Goal: Information Seeking & Learning: Understand process/instructions

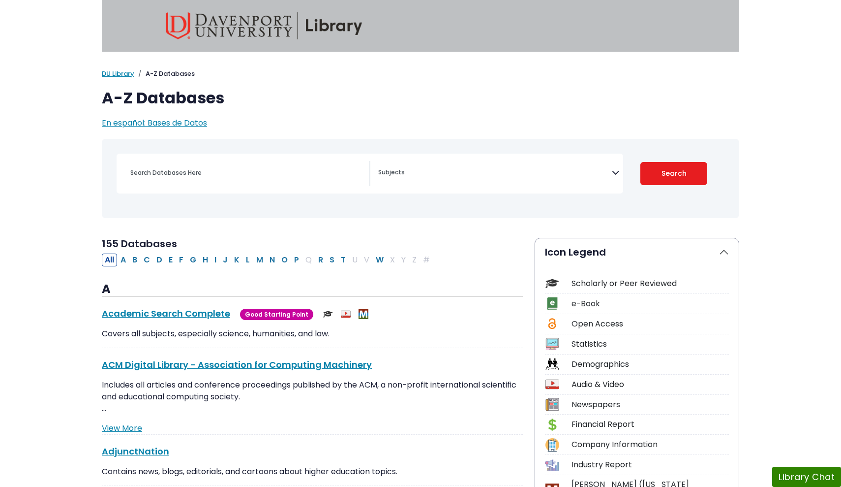
select select "Database Subject Filter"
click at [261, 181] on div "Search filters" at bounding box center [246, 173] width 245 height 24
click at [194, 164] on div "Search filters" at bounding box center [246, 173] width 245 height 24
click at [172, 172] on input "Search database by title or keyword" at bounding box center [246, 172] width 245 height 14
type input "preeclampsia"
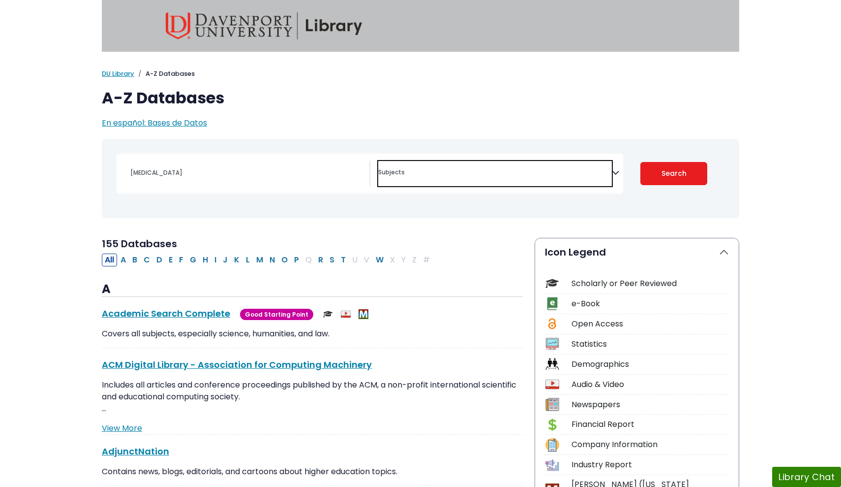
click at [382, 167] on span "Search filters" at bounding box center [495, 170] width 234 height 11
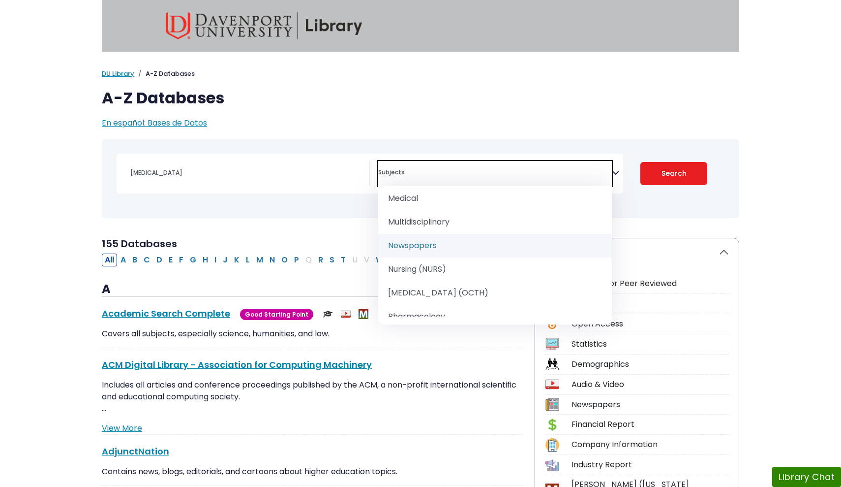
scroll to position [893, 0]
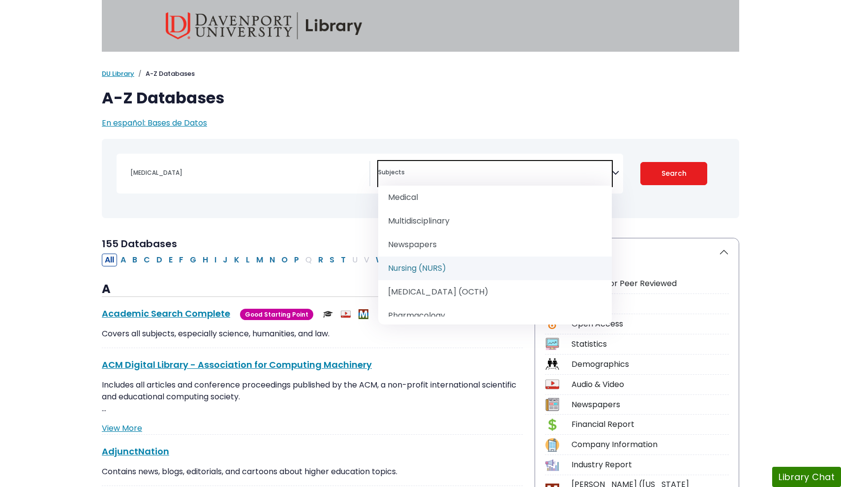
select select "219076"
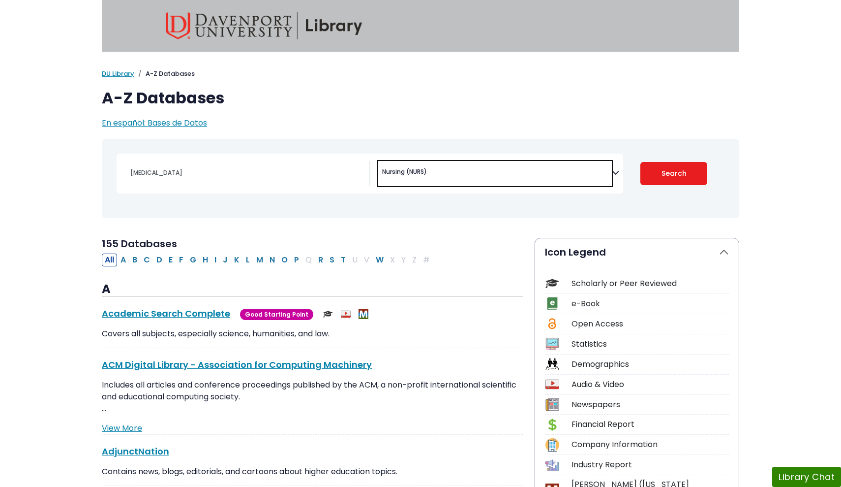
scroll to position [472, 0]
click at [289, 167] on input "preeclampsia" at bounding box center [246, 172] width 245 height 14
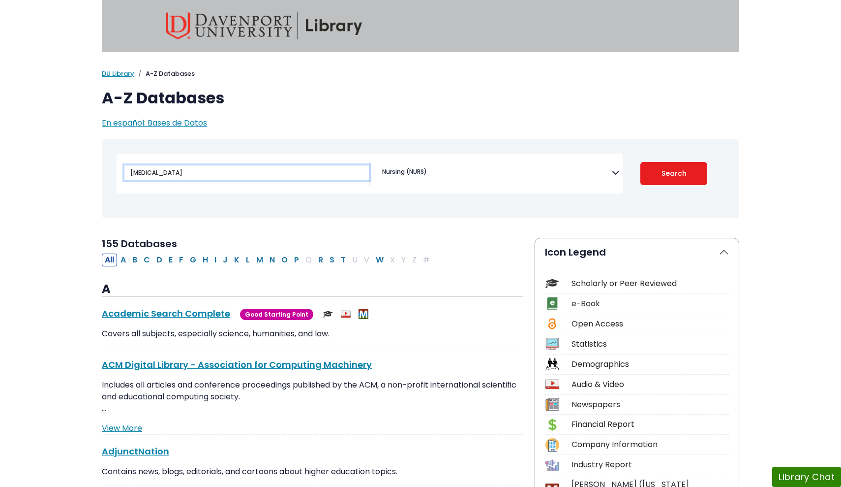
click at [674, 173] on button "Search" at bounding box center [673, 173] width 67 height 23
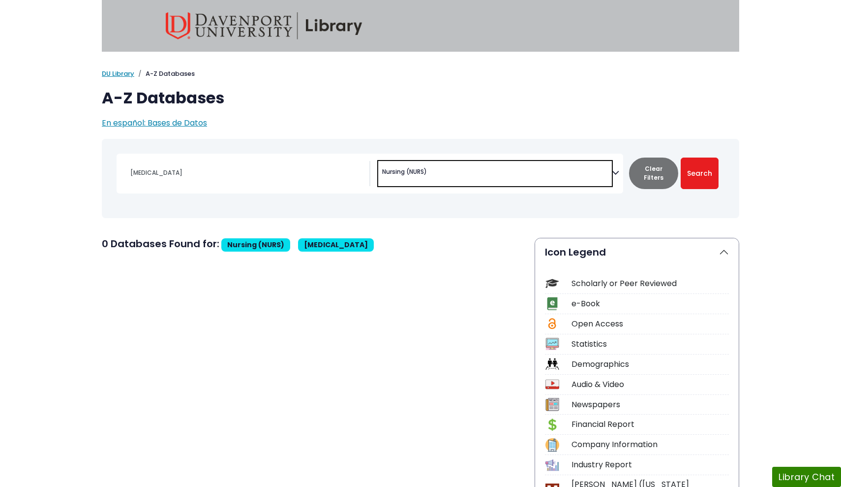
click at [444, 175] on span "× Nursing (NURS)" at bounding box center [495, 173] width 234 height 25
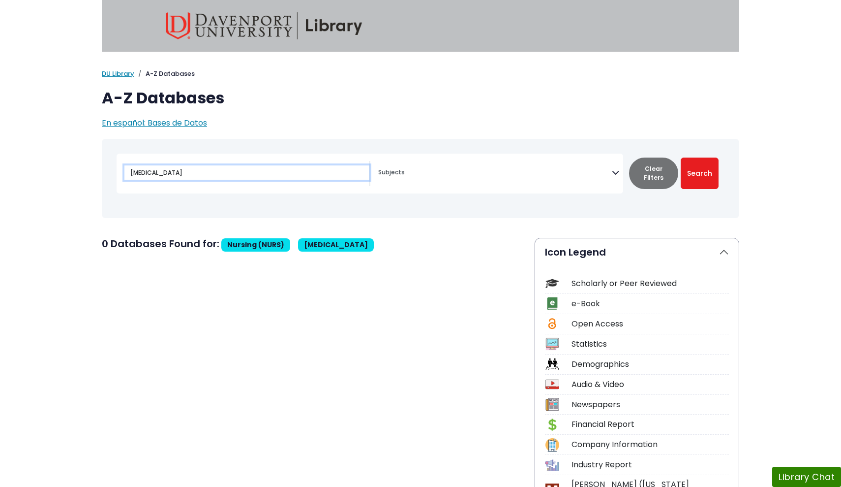
click at [352, 165] on input "preeclampsia" at bounding box center [246, 172] width 245 height 14
click at [700, 173] on button "Search" at bounding box center [700, 172] width 38 height 31
select select "Database Subject Filter"
click at [267, 170] on input "preeclampsia" at bounding box center [246, 172] width 245 height 14
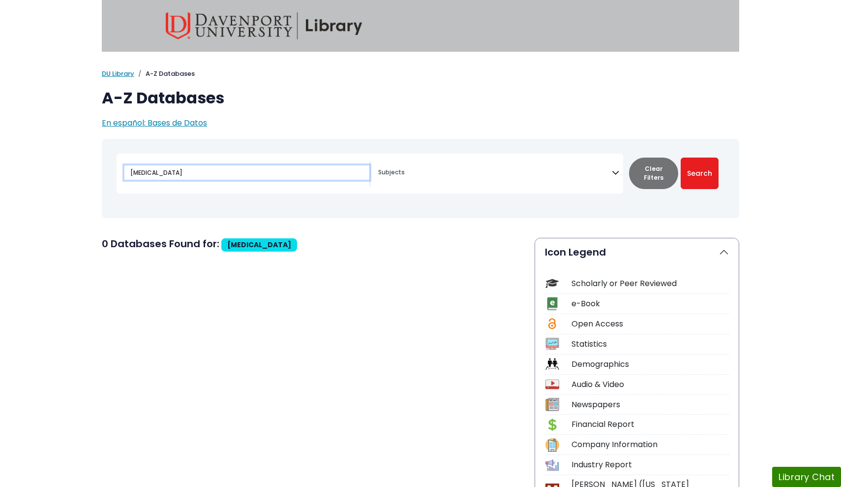
click at [267, 170] on input "preeclampsia" at bounding box center [246, 172] width 245 height 14
click at [330, 220] on div "Toggle search filters navigation Coronavirus Guide" at bounding box center [420, 186] width 649 height 94
click at [646, 178] on button "Clear Filters" at bounding box center [653, 172] width 49 height 31
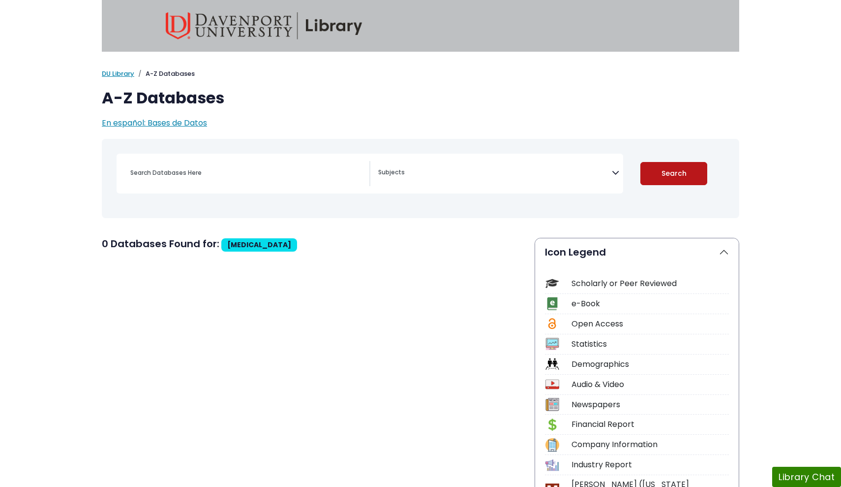
select select "Database Subject Filter"
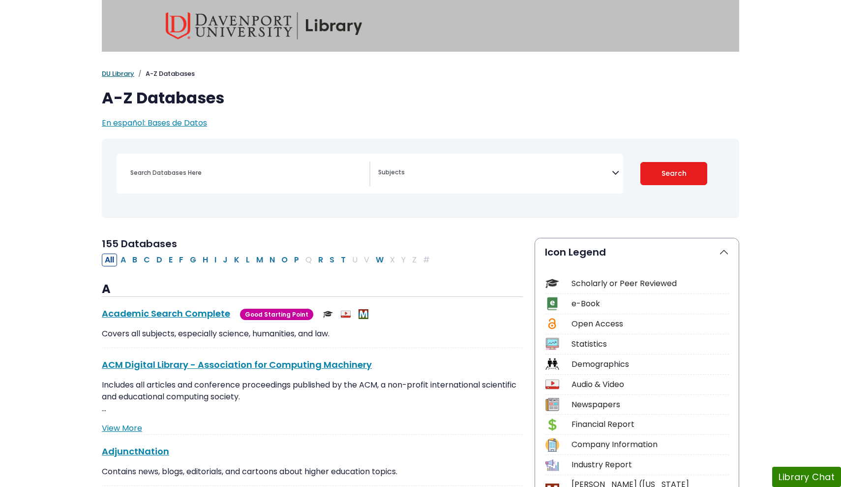
click at [126, 75] on link "DU Library" at bounding box center [118, 73] width 32 height 9
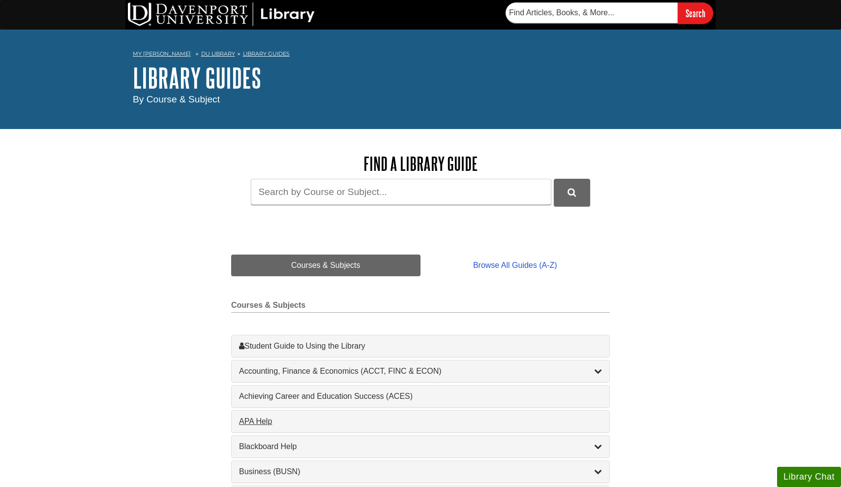
click at [259, 417] on div "APA Help , 1 guides" at bounding box center [420, 421] width 363 height 12
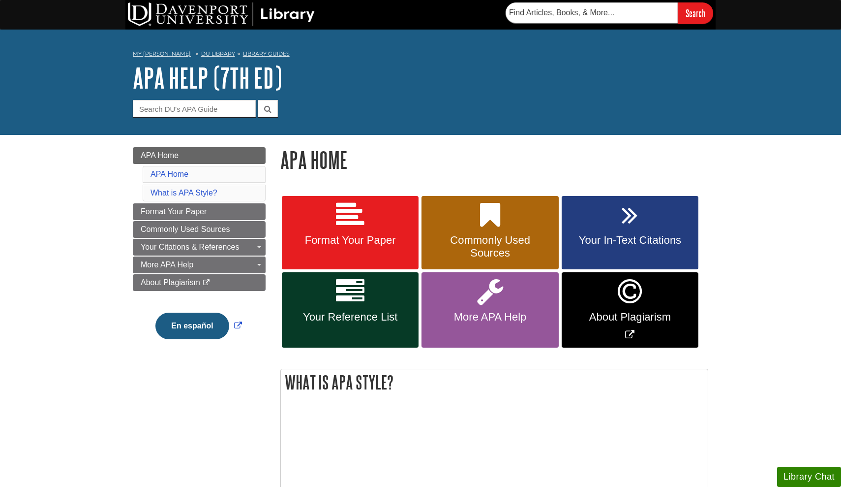
scroll to position [92, 0]
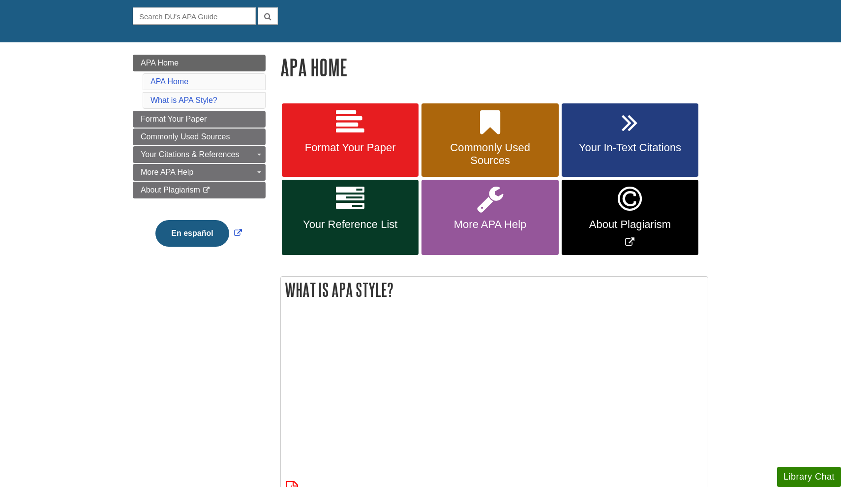
click at [360, 208] on icon at bounding box center [350, 198] width 29 height 29
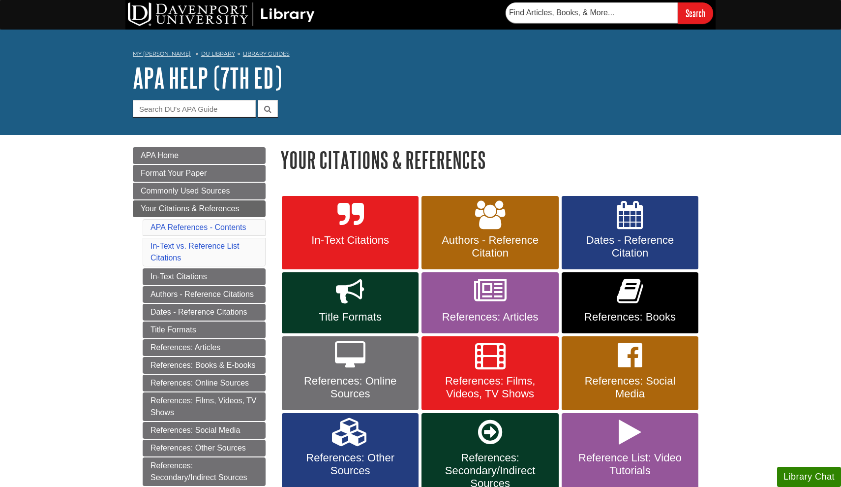
click at [386, 221] on link "In-Text Citations" at bounding box center [350, 233] width 137 height 74
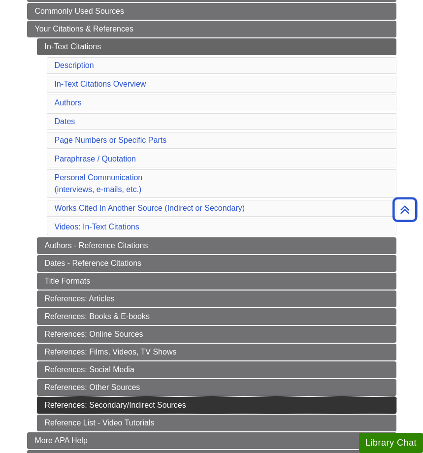
scroll to position [181, 0]
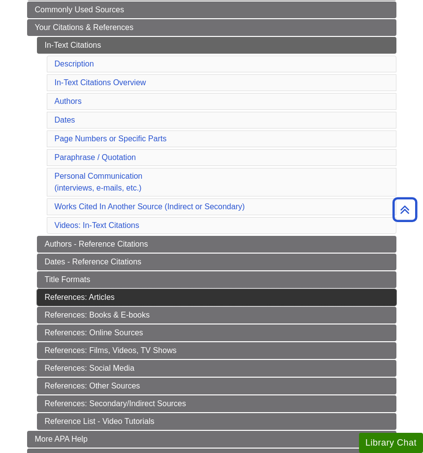
click at [103, 303] on link "References: Articles" at bounding box center [216, 297] width 359 height 17
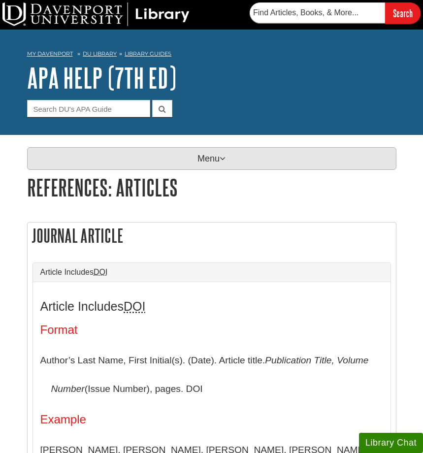
click at [182, 147] on p "Menu" at bounding box center [211, 158] width 369 height 23
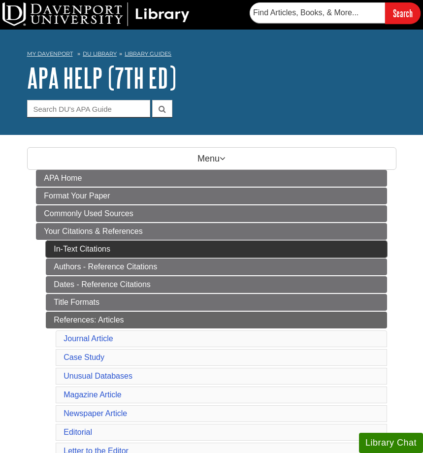
click at [152, 253] on link "In-Text Citations" at bounding box center [216, 249] width 341 height 17
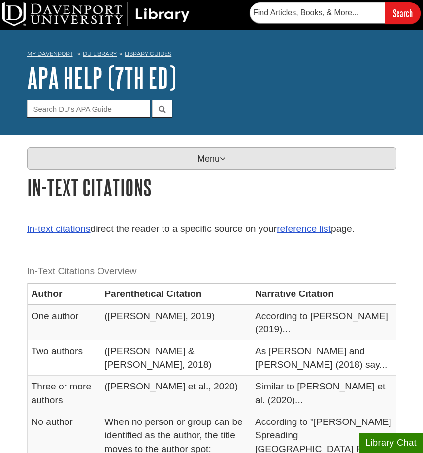
click at [151, 168] on p "Menu" at bounding box center [211, 158] width 369 height 23
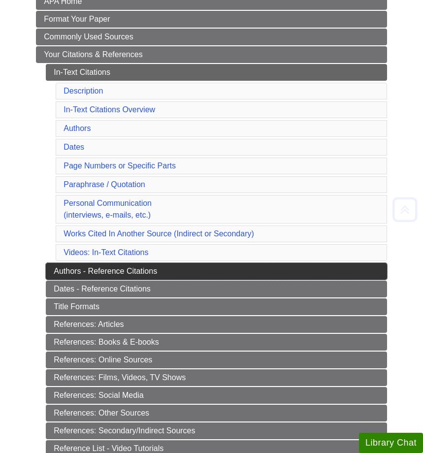
scroll to position [178, 0]
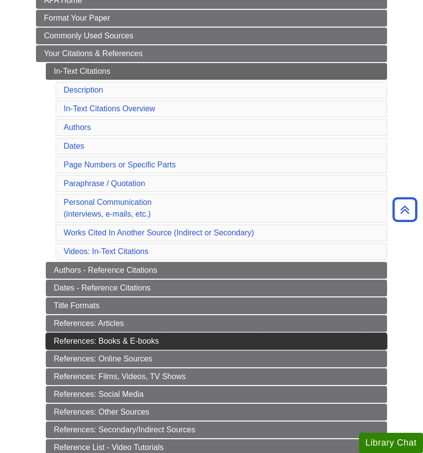
click at [119, 340] on link "References: Books & E-books" at bounding box center [216, 341] width 341 height 17
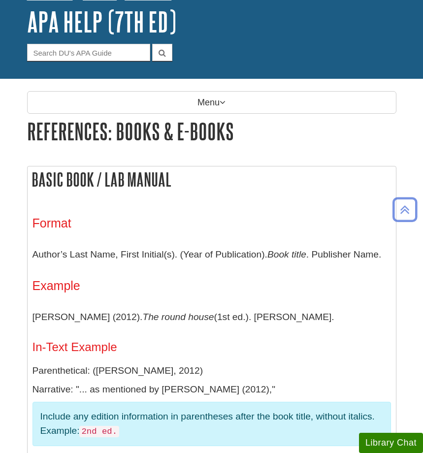
scroll to position [50, 0]
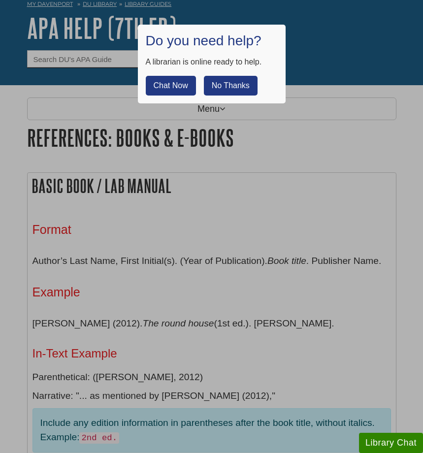
click at [224, 78] on button "No Thanks" at bounding box center [231, 86] width 54 height 20
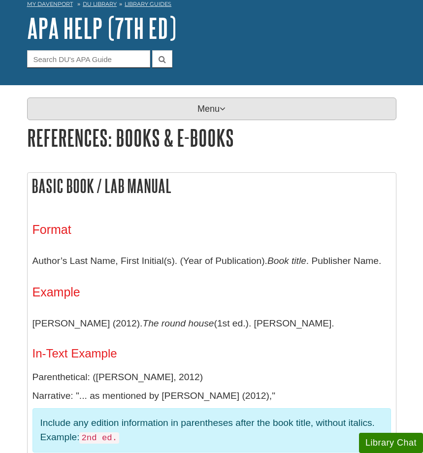
click at [193, 110] on p "Menu" at bounding box center [211, 108] width 369 height 23
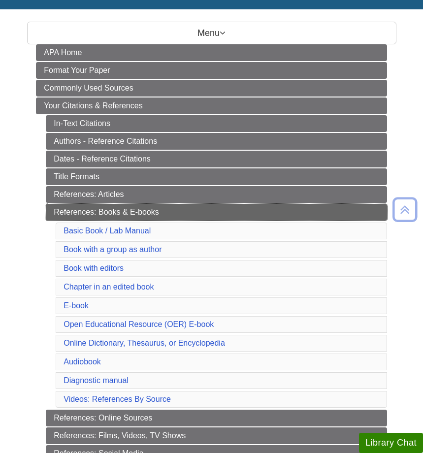
scroll to position [128, 0]
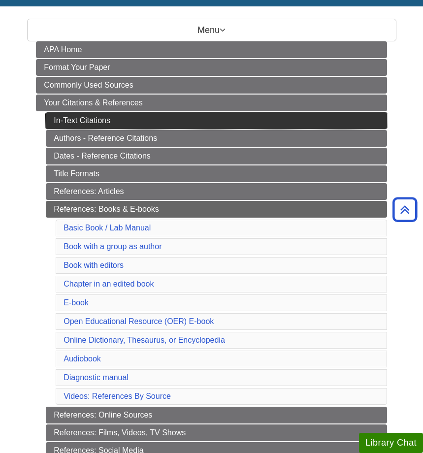
click at [108, 122] on link "In-Text Citations" at bounding box center [216, 120] width 341 height 17
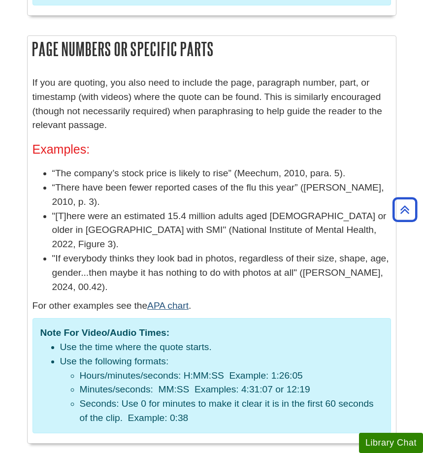
scroll to position [1602, 0]
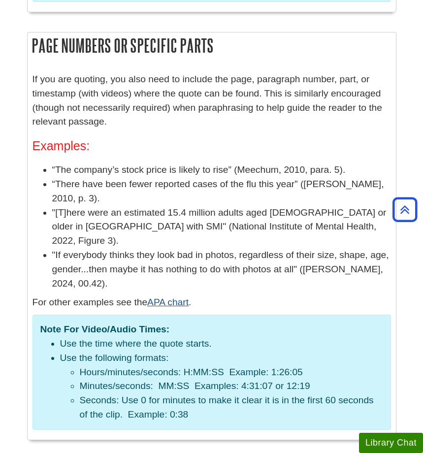
click at [170, 297] on link "APA chart" at bounding box center [167, 302] width 41 height 10
